Goal: Transaction & Acquisition: Purchase product/service

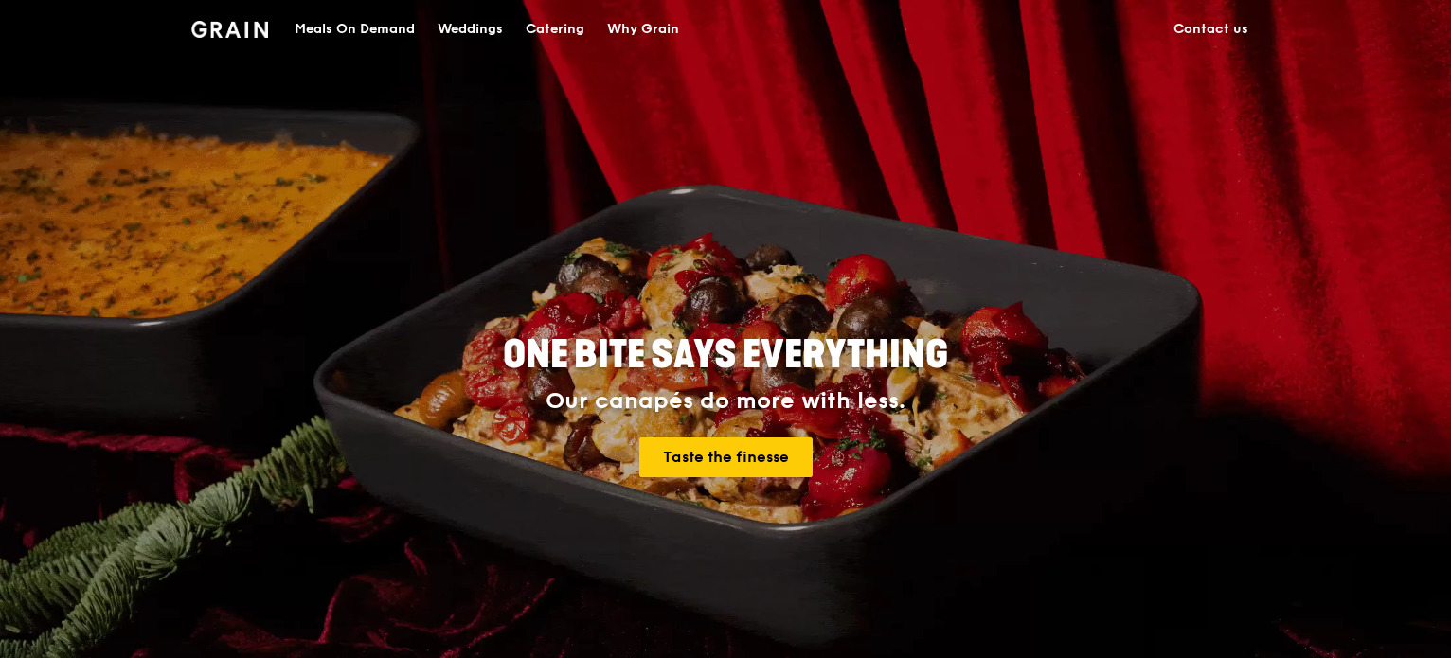
click at [309, 32] on div "Meals On Demand" at bounding box center [354, 29] width 120 height 57
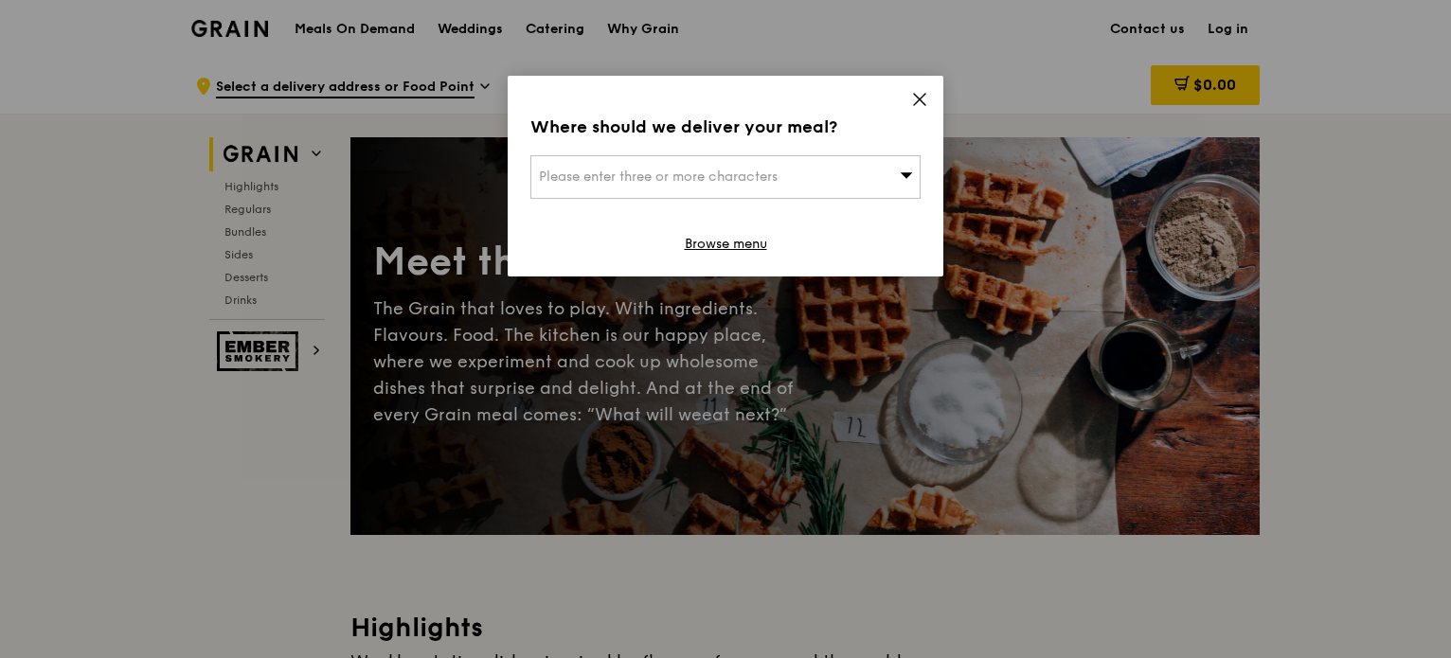
click at [931, 101] on div "Where should we deliver your meal? Please enter three or more characters Browse…" at bounding box center [726, 176] width 436 height 201
click at [928, 101] on div "Where should we deliver your meal? Please enter three or more characters Browse…" at bounding box center [726, 176] width 436 height 201
click at [920, 101] on icon at bounding box center [919, 99] width 11 height 11
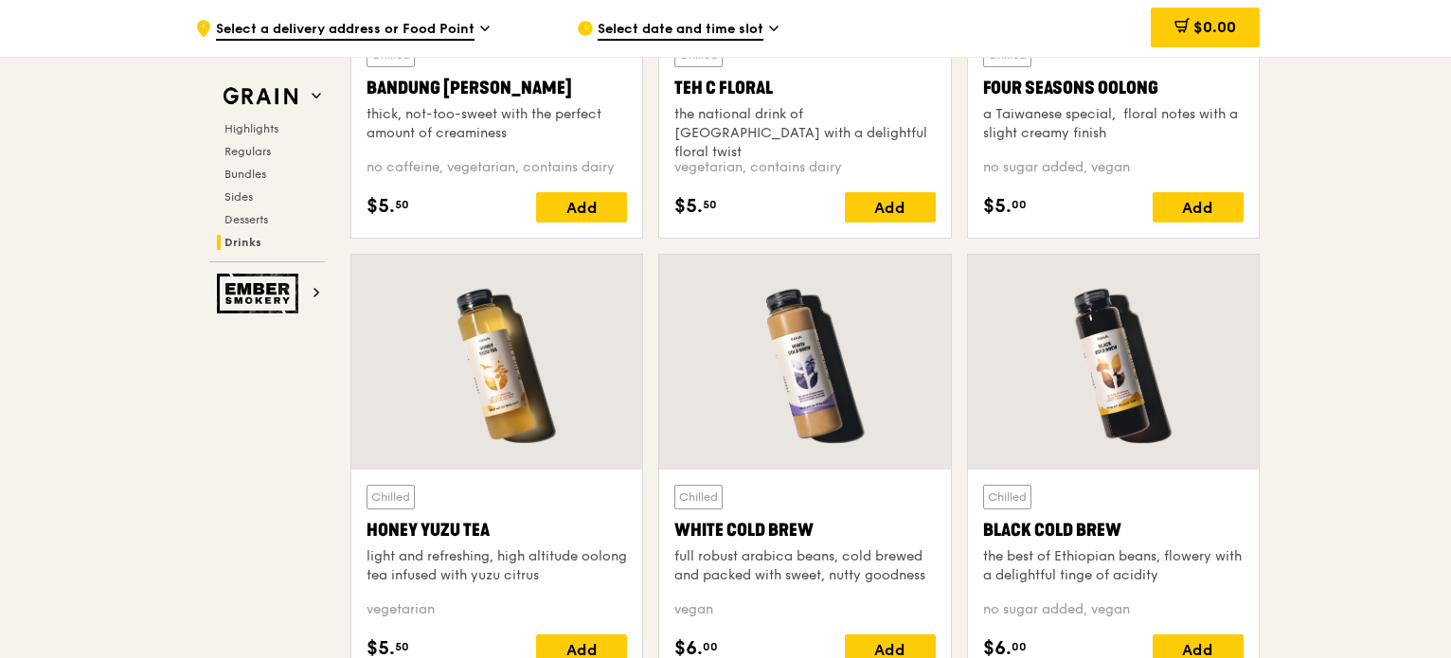
scroll to position [7471, 0]
